Goal: Task Accomplishment & Management: Manage account settings

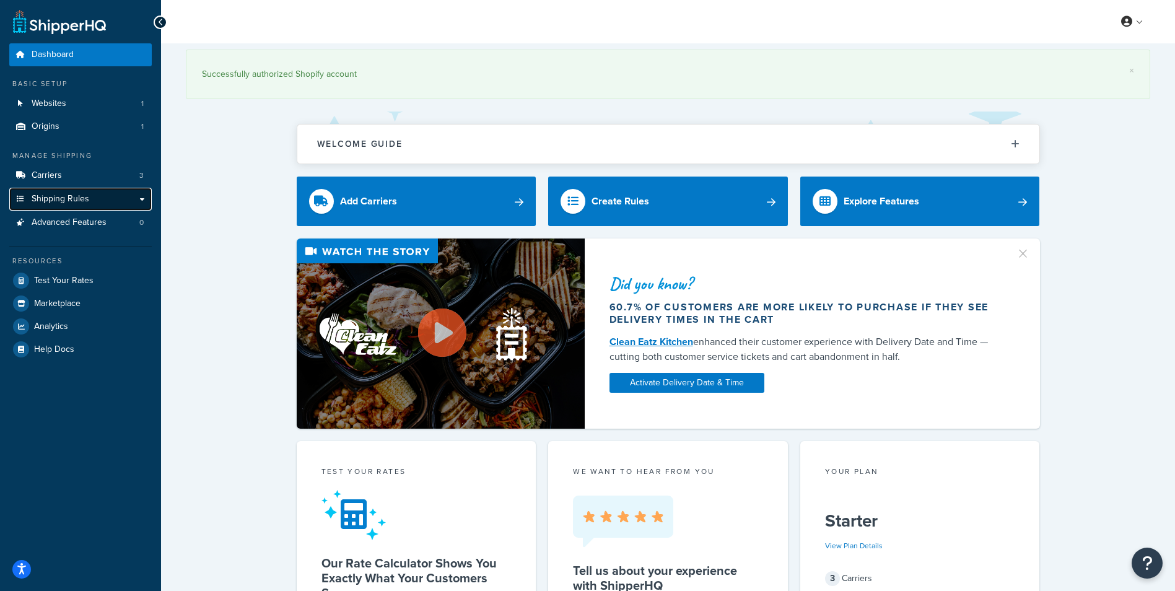
click at [64, 203] on span "Shipping Rules" at bounding box center [61, 199] width 58 height 11
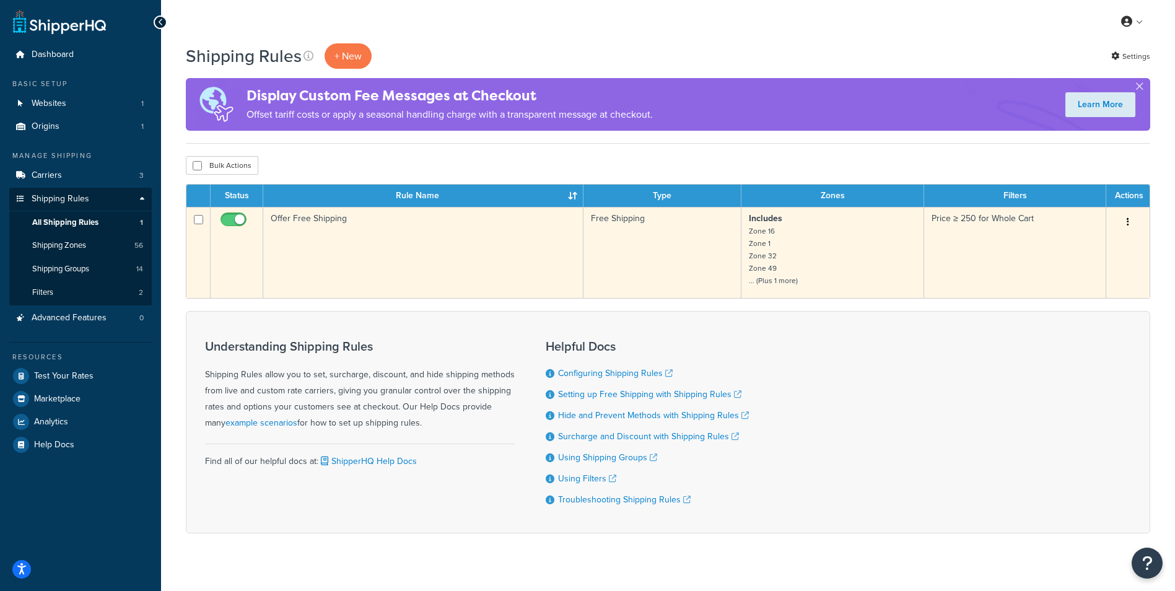
click at [775, 279] on small "Zone 16 Zone 1 Zone 32 Zone 49 ... (Plus 1 more)" at bounding box center [773, 256] width 49 height 61
click at [769, 228] on small "Zone 16 Zone 1 Zone 32 Zone 49 ... (Plus 1 more)" at bounding box center [773, 256] width 49 height 61
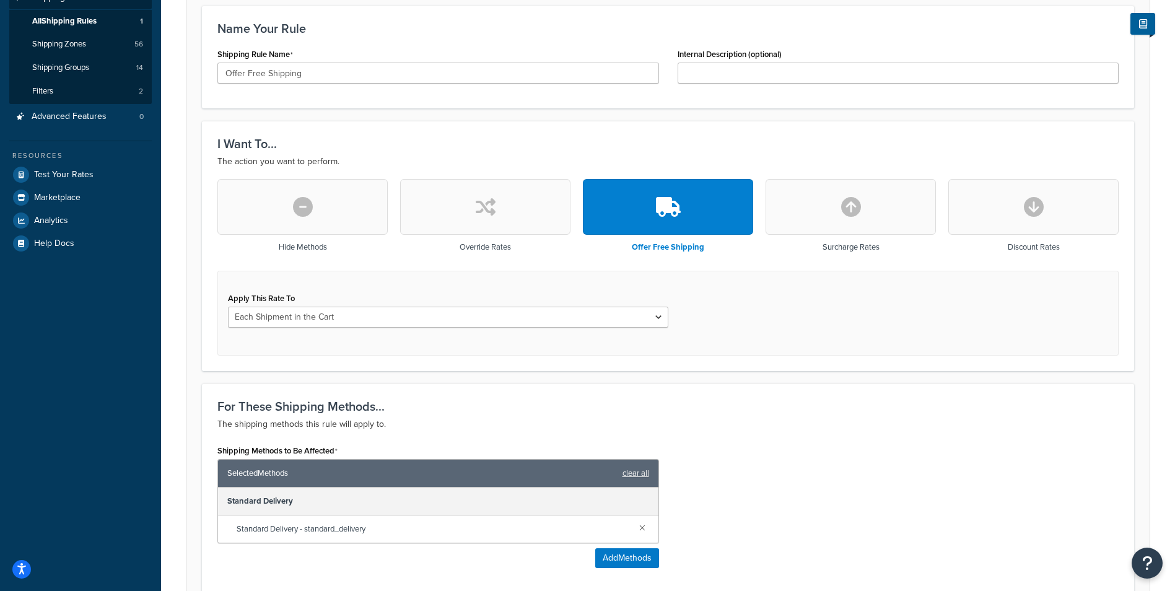
scroll to position [26, 0]
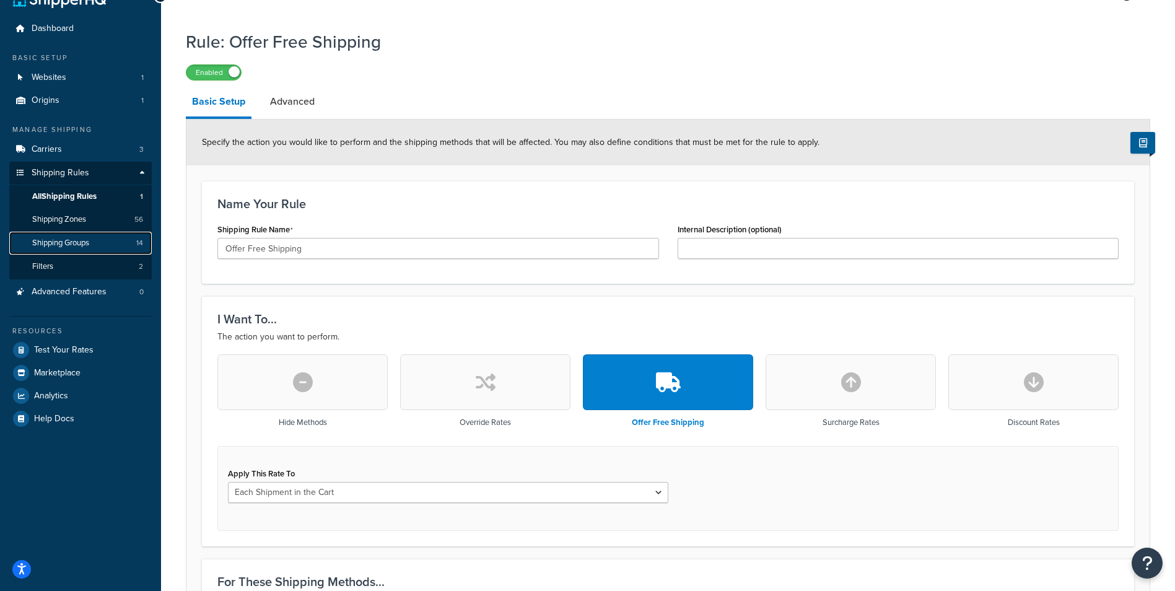
click at [74, 246] on span "Shipping Groups" at bounding box center [60, 243] width 57 height 11
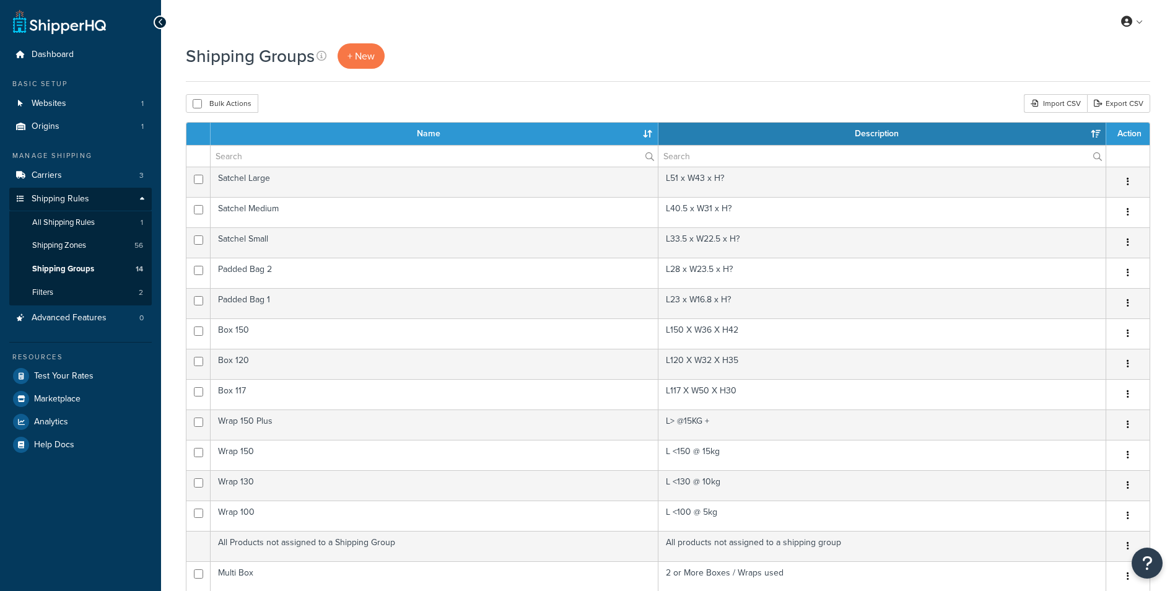
select select "15"
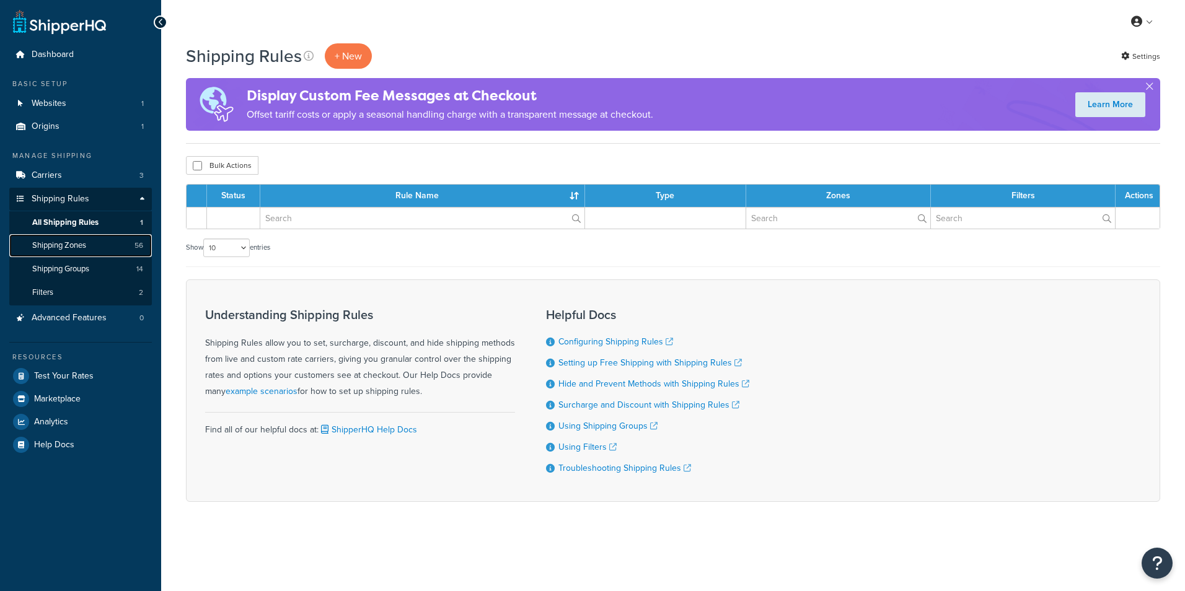
click at [82, 240] on span "Shipping Zones" at bounding box center [59, 245] width 54 height 11
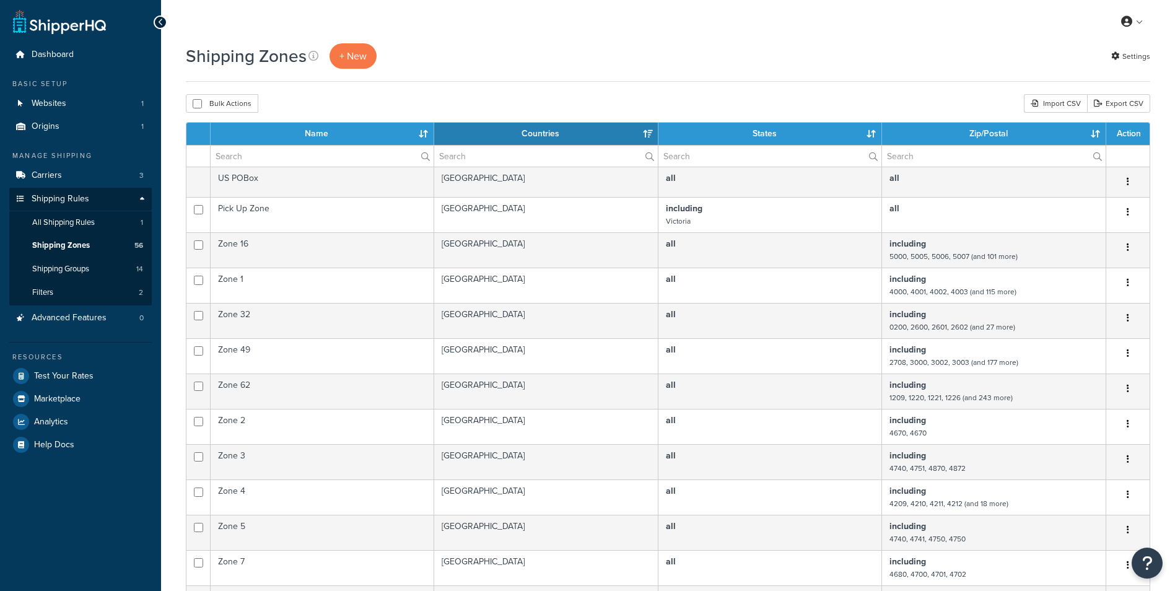
select select "15"
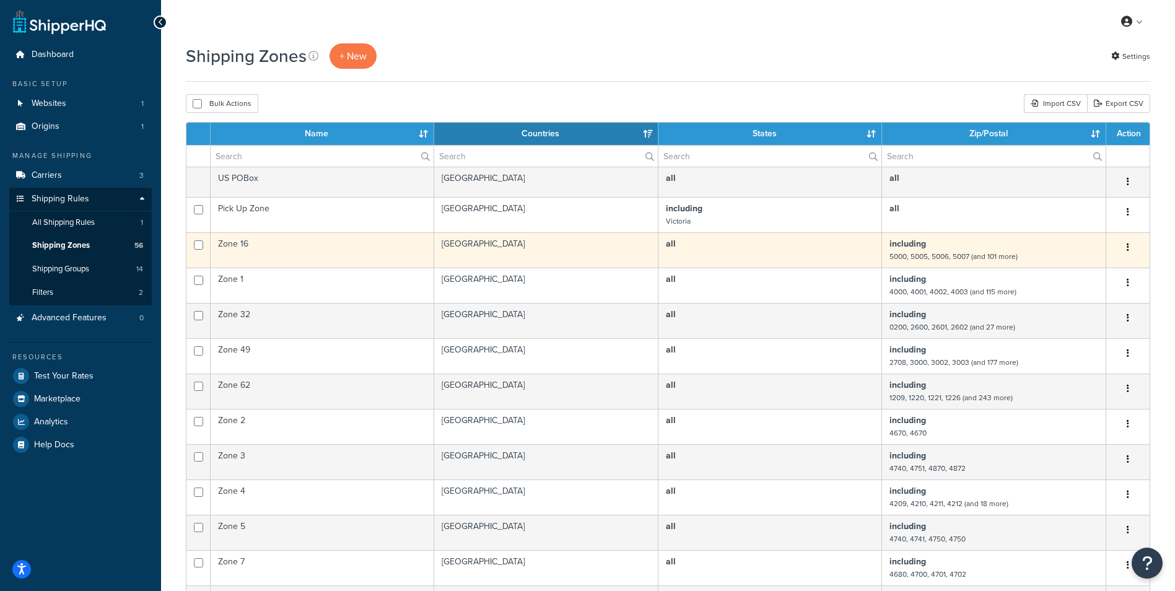
click at [971, 256] on small "5000, 5005, 5006, 5007 (and 101 more)" at bounding box center [954, 256] width 128 height 11
click at [242, 247] on td "Zone 16" at bounding box center [323, 249] width 224 height 35
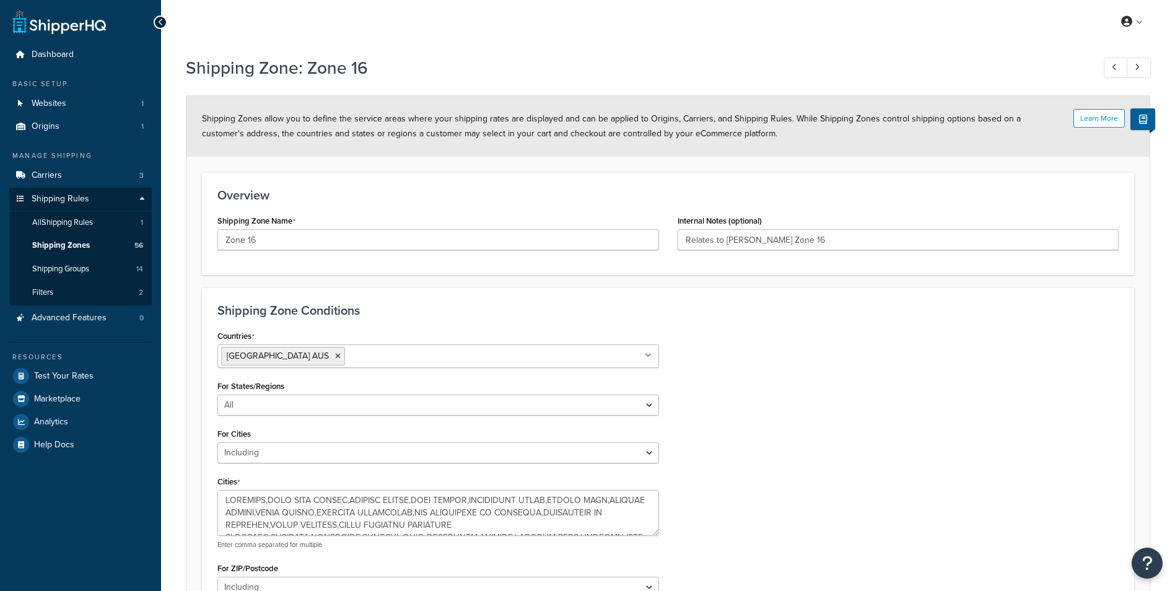
select select "including"
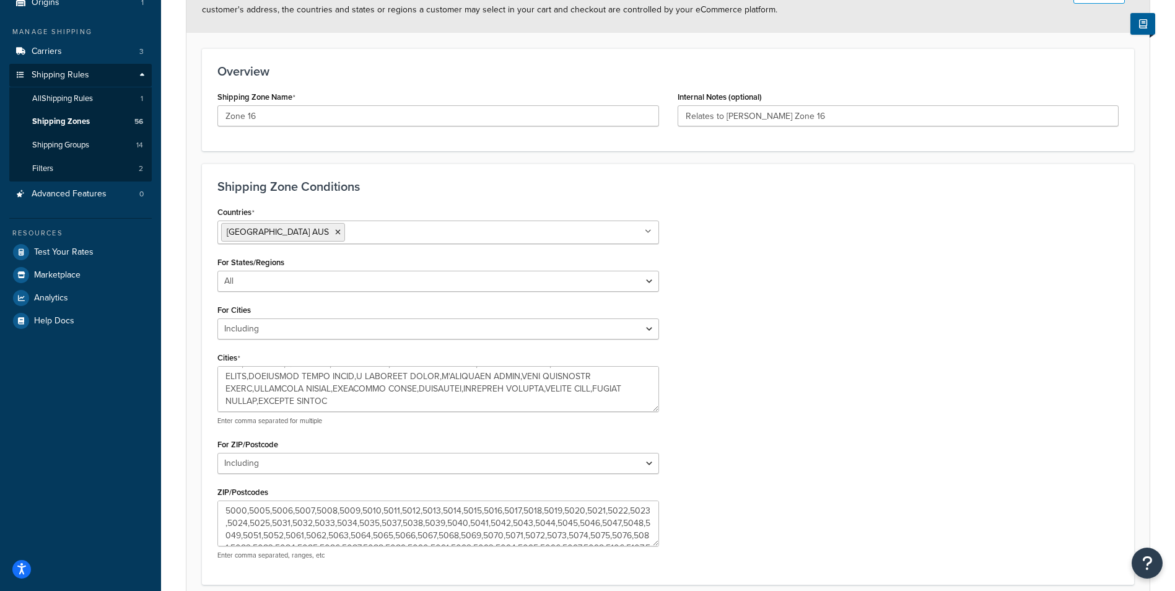
scroll to position [830, 0]
click at [76, 124] on span "Shipping Zones" at bounding box center [61, 121] width 58 height 11
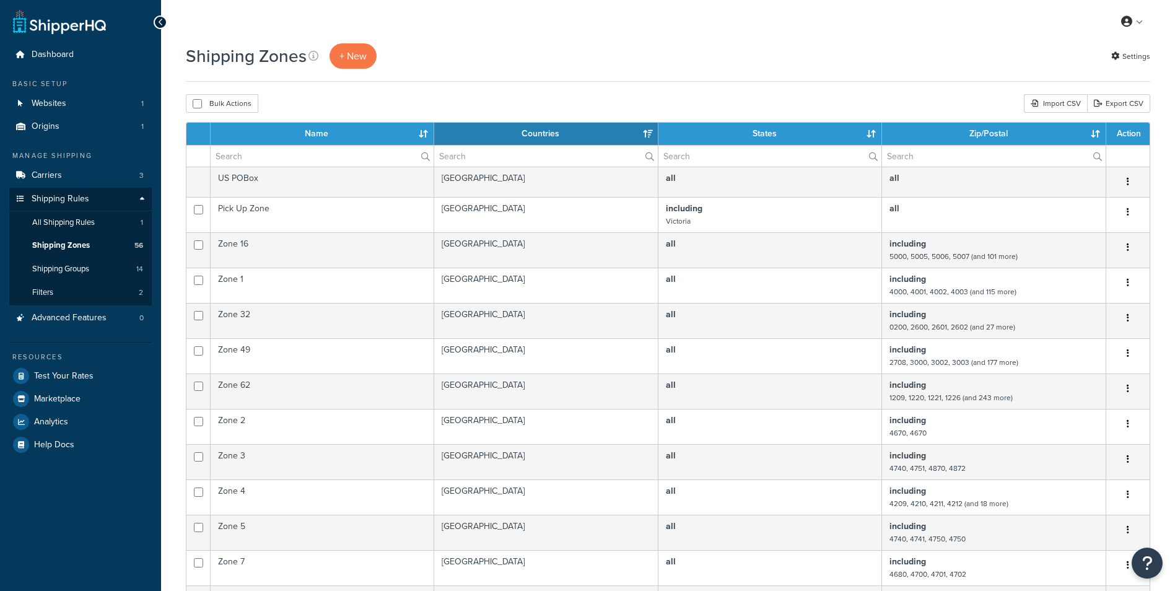
select select "15"
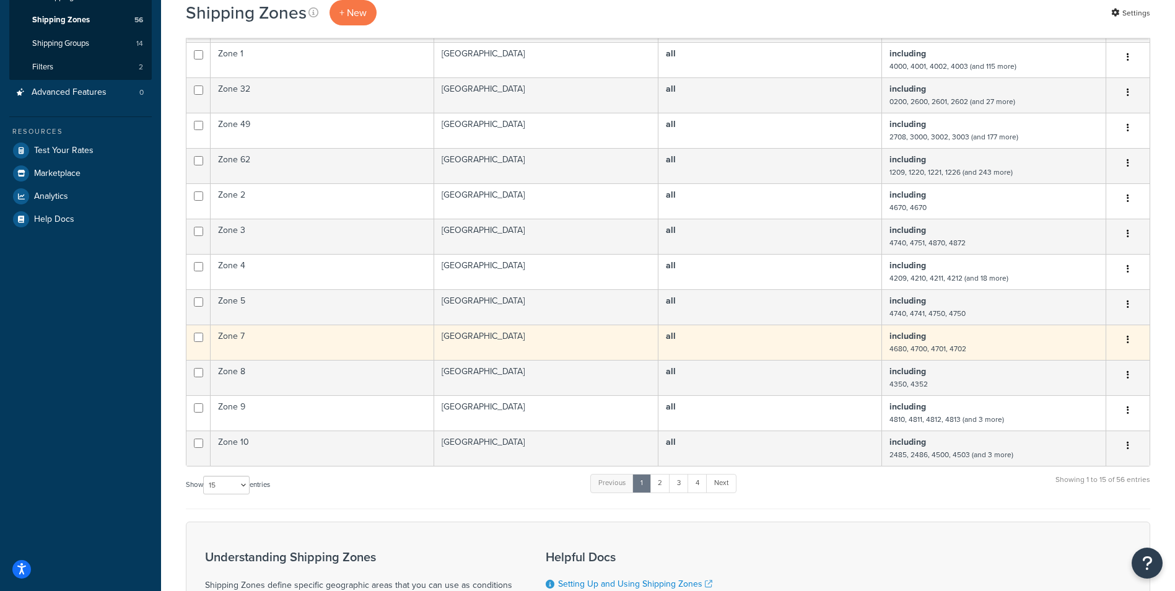
scroll to position [248, 0]
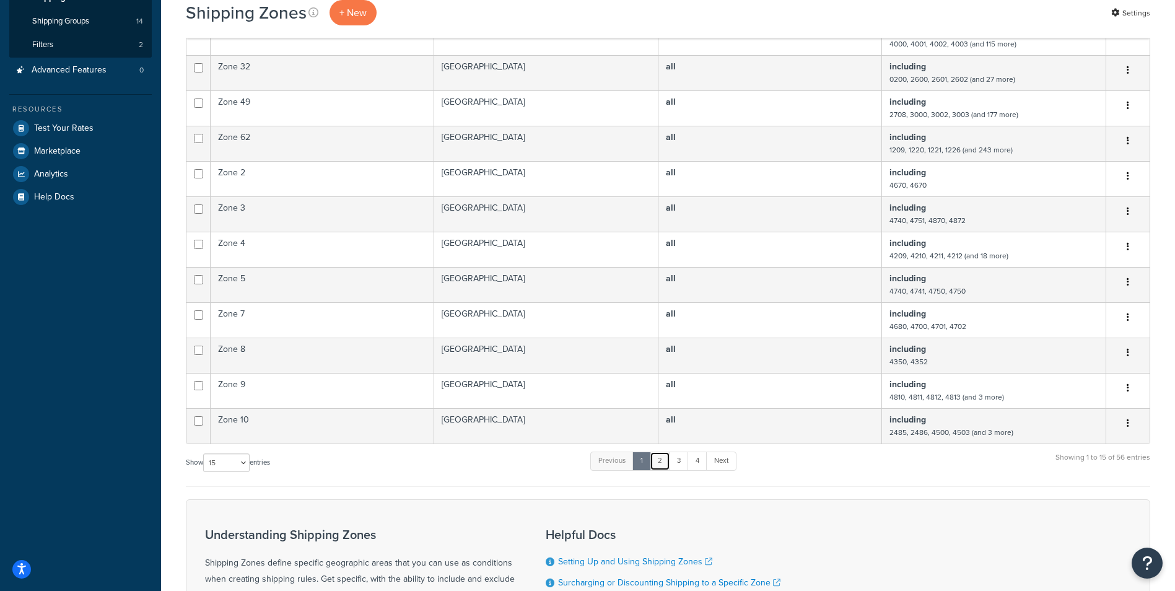
click at [657, 466] on link "2" at bounding box center [660, 461] width 20 height 19
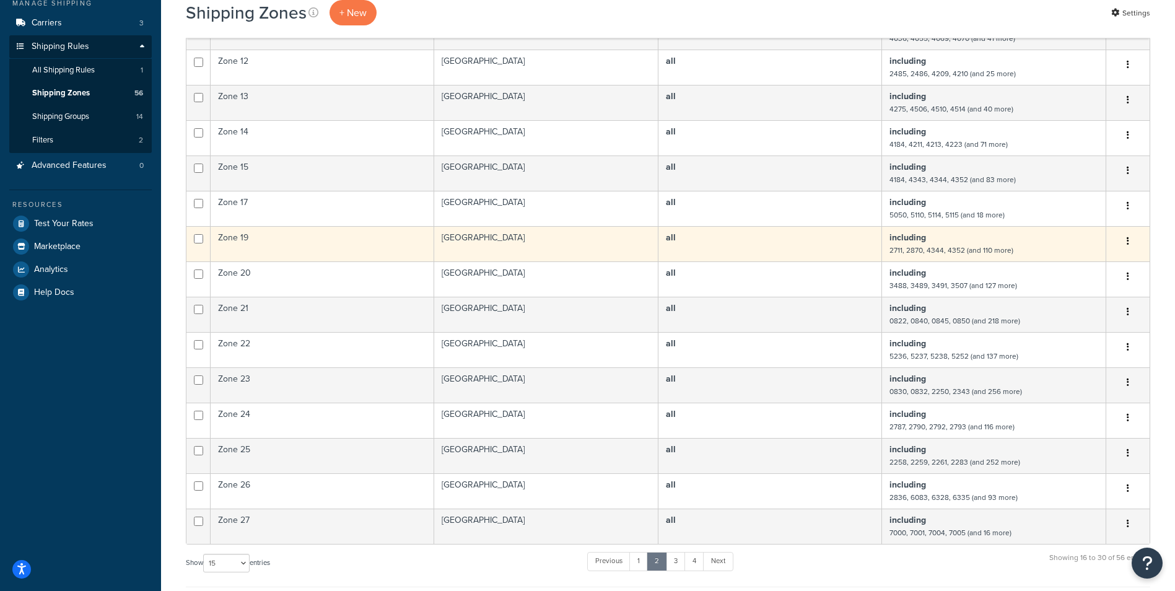
scroll to position [124, 0]
